Goal: Information Seeking & Learning: Learn about a topic

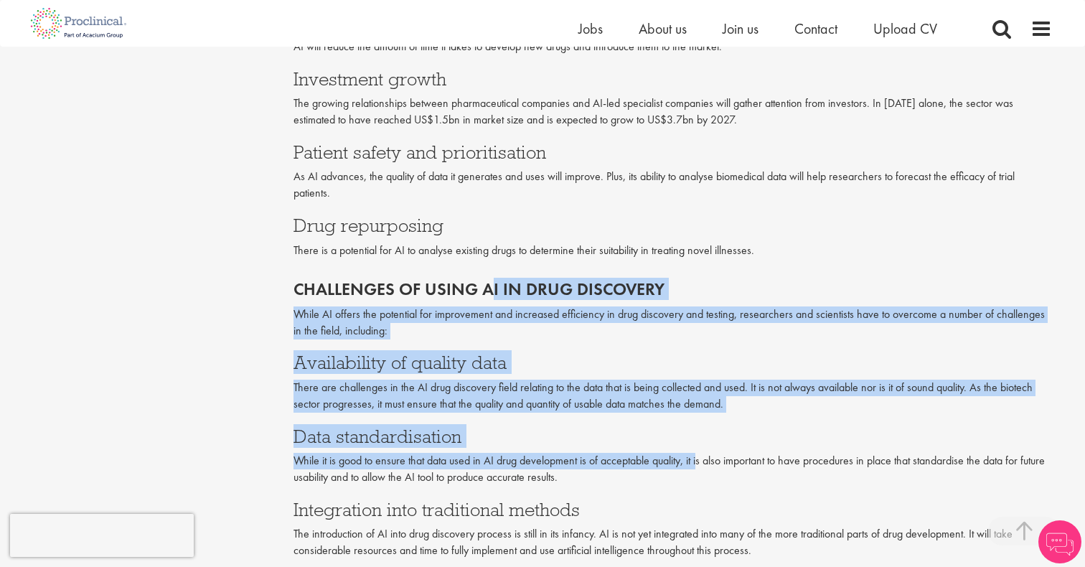
drag, startPoint x: 488, startPoint y: 269, endPoint x: 704, endPoint y: 436, distance: 272.5
click at [704, 436] on div "Challenges of using AI in drug discovery While AI offers the potential for impr…" at bounding box center [673, 415] width 780 height 300
click at [704, 453] on p "While it is good to ensure that data used in AI drug development is of acceptab…" at bounding box center [672, 469] width 759 height 33
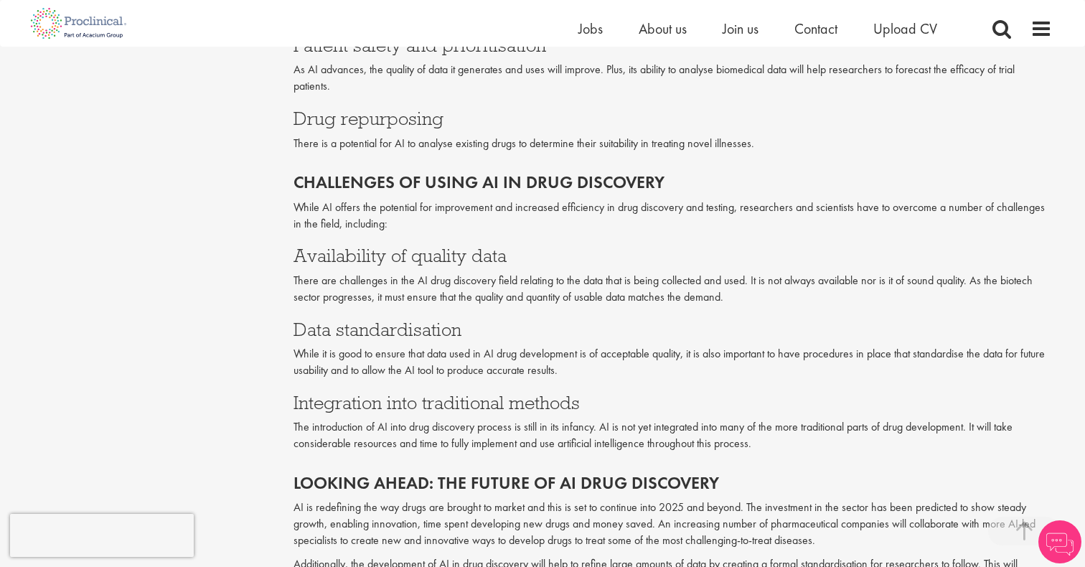
scroll to position [1622, 0]
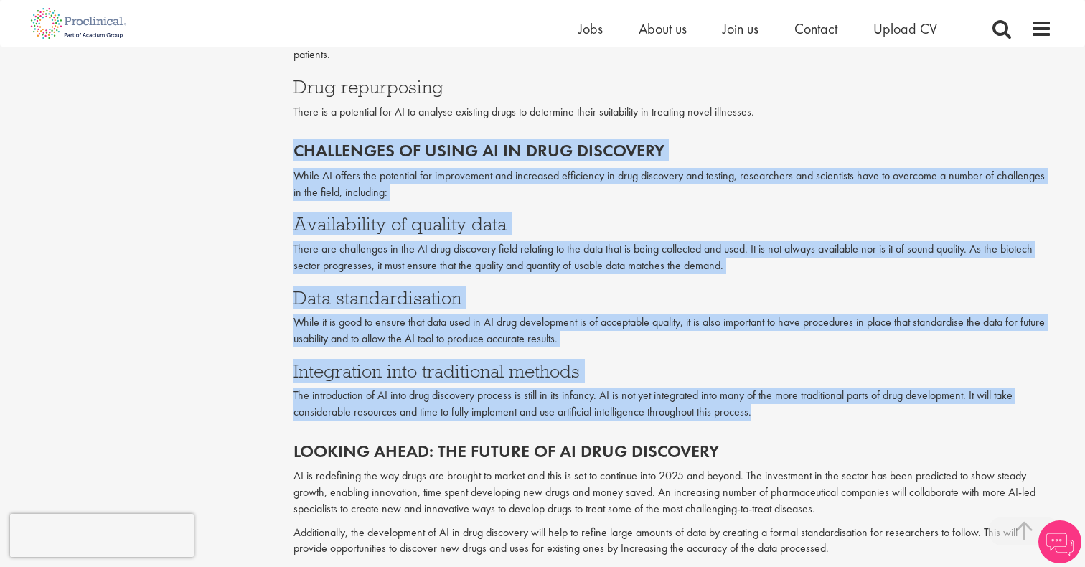
drag, startPoint x: 640, startPoint y: 296, endPoint x: 272, endPoint y: 120, distance: 407.8
copy div "Challenges of using AI in drug discovery While AI offers the potential for impr…"
drag, startPoint x: 272, startPoint y: 120, endPoint x: 811, endPoint y: 405, distance: 610.0
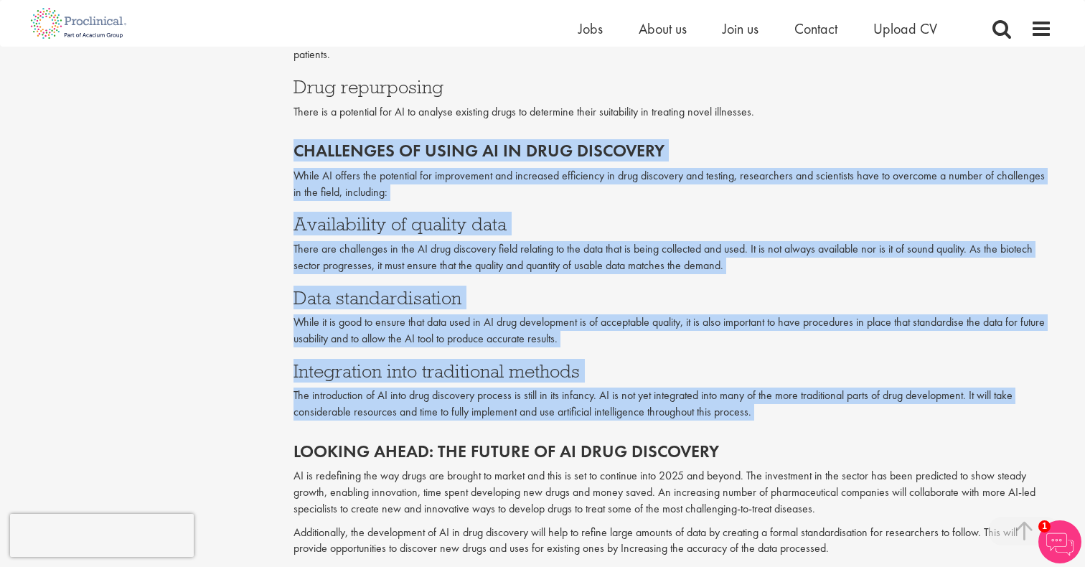
copy div "Challenges of using AI in drug discovery While AI offers the potential for impr…"
click at [811, 428] on div "Looking ahead: The future of AI drug discovery AI is redefining the way drugs a…" at bounding box center [673, 496] width 780 height 137
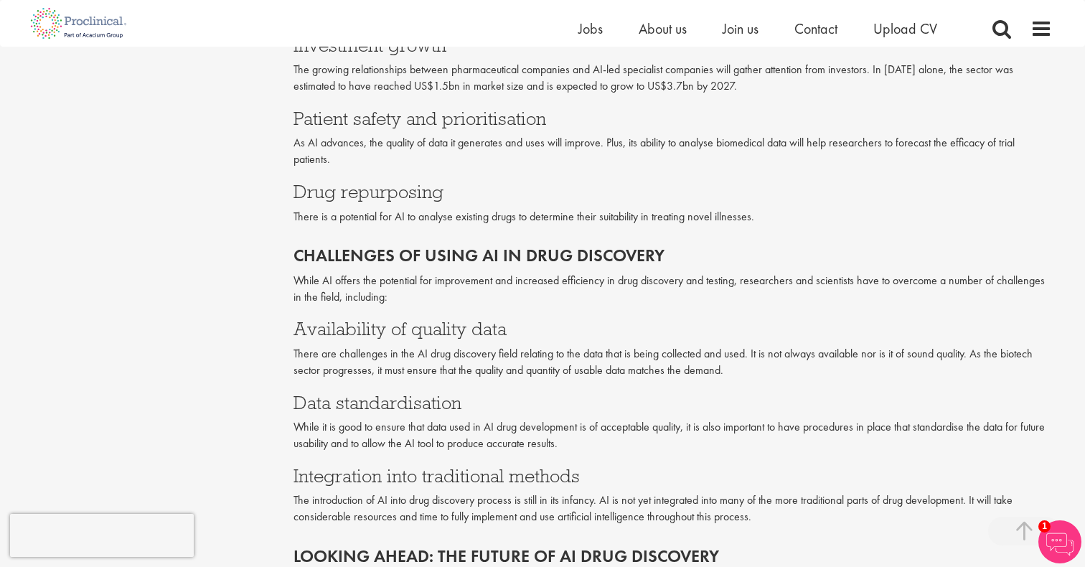
scroll to position [1749, 0]
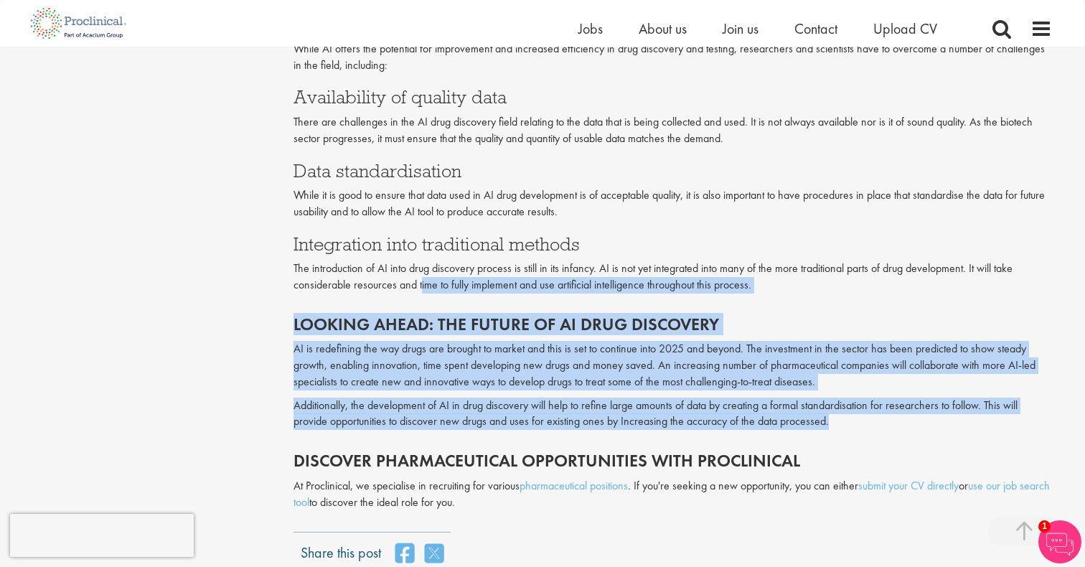
drag, startPoint x: 420, startPoint y: 252, endPoint x: 542, endPoint y: 401, distance: 192.7
click at [542, 401] on div "Looking ahead: The future of AI drug discovery AI is redefining the way drugs a…" at bounding box center [673, 369] width 780 height 137
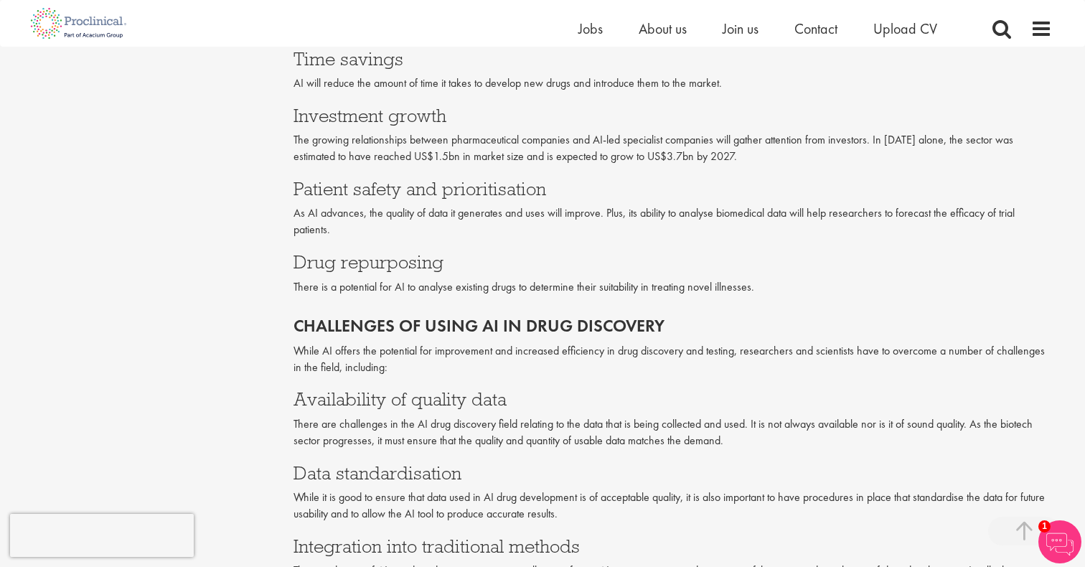
scroll to position [1810, 0]
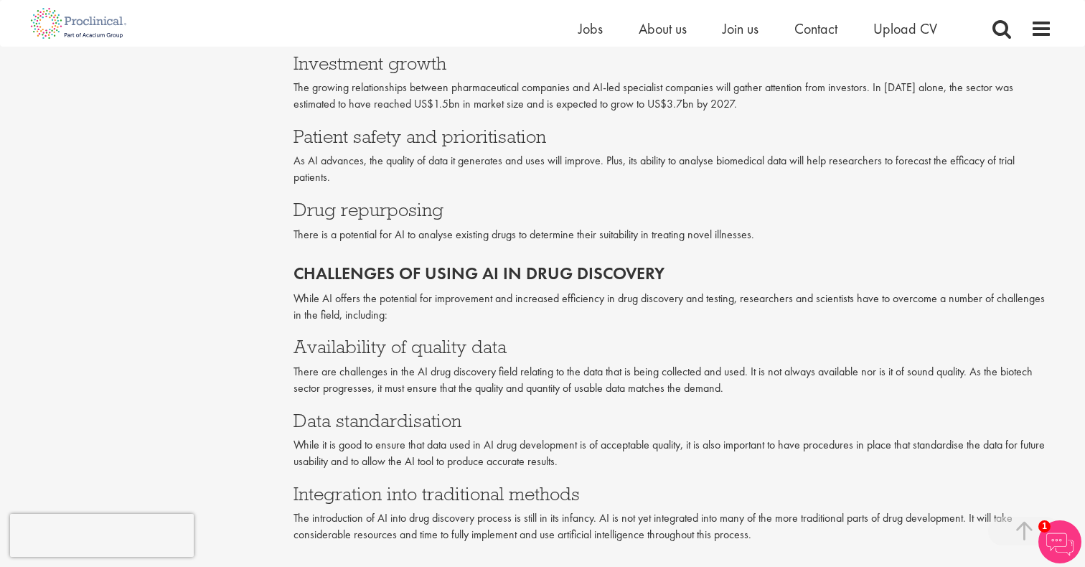
scroll to position [1516, 0]
